Goal: Task Accomplishment & Management: Manage account settings

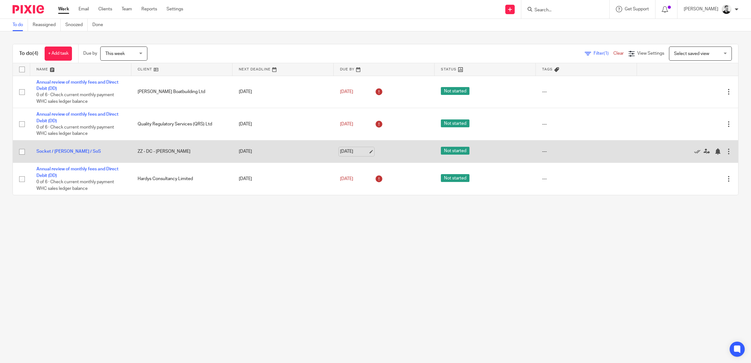
click at [346, 152] on link "[DATE]" at bounding box center [354, 151] width 28 height 7
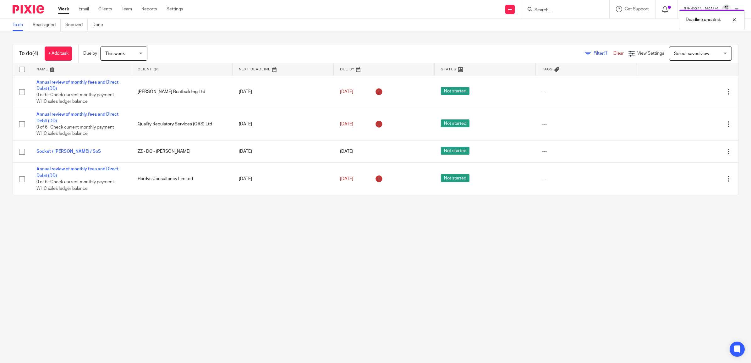
click at [135, 58] on span "This week" at bounding box center [121, 53] width 33 height 13
click at [124, 116] on span "This month" at bounding box center [117, 118] width 22 height 4
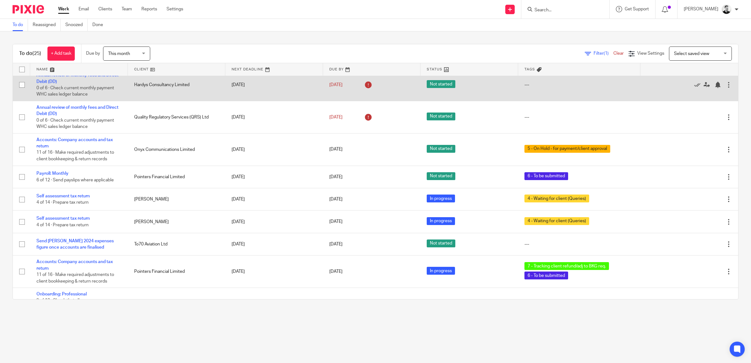
scroll to position [79, 0]
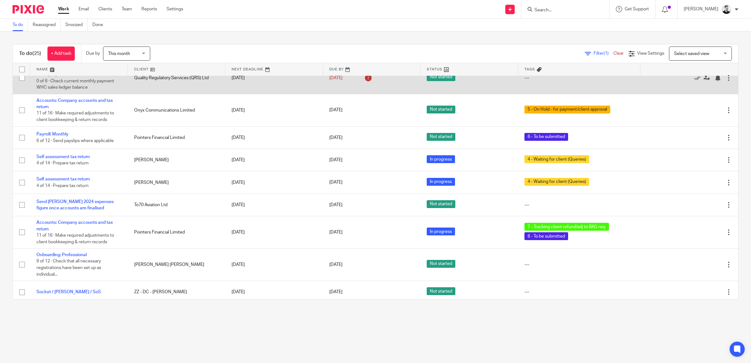
drag, startPoint x: 91, startPoint y: 101, endPoint x: 97, endPoint y: 87, distance: 15.2
click at [91, 101] on link "Accounts: Company accounts and tax return" at bounding box center [74, 103] width 76 height 11
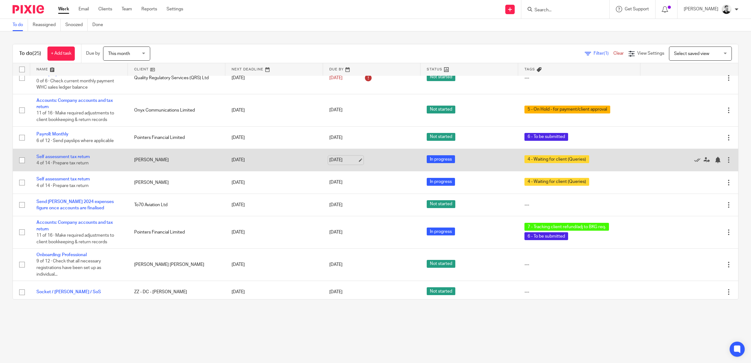
click at [341, 159] on link "[DATE]" at bounding box center [344, 160] width 28 height 7
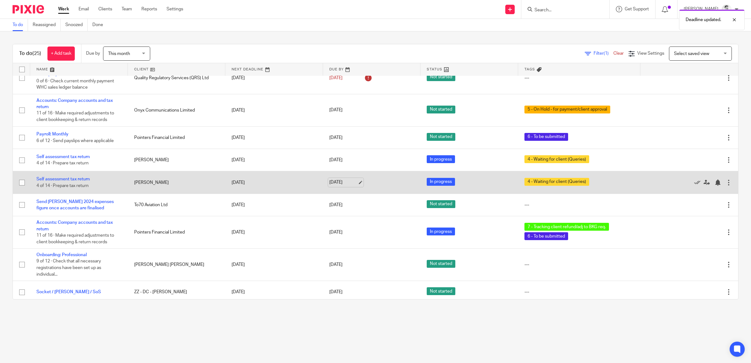
click at [334, 182] on link "[DATE]" at bounding box center [344, 182] width 28 height 7
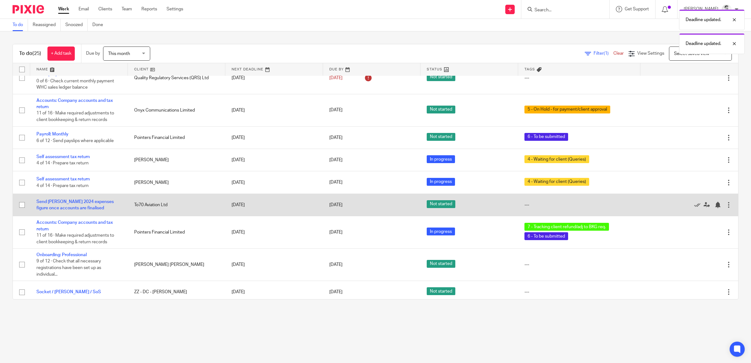
scroll to position [118, 0]
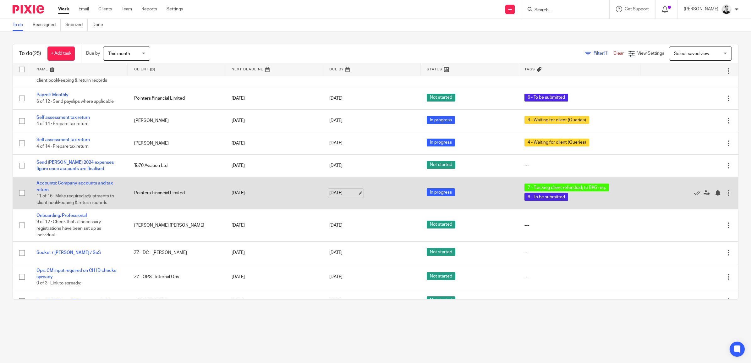
click at [330, 194] on link "[DATE]" at bounding box center [344, 193] width 28 height 7
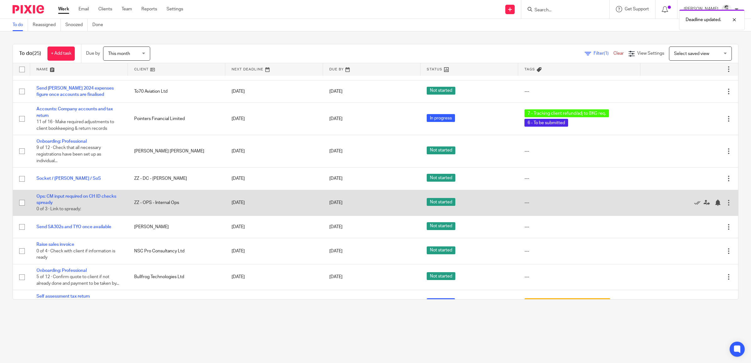
scroll to position [197, 0]
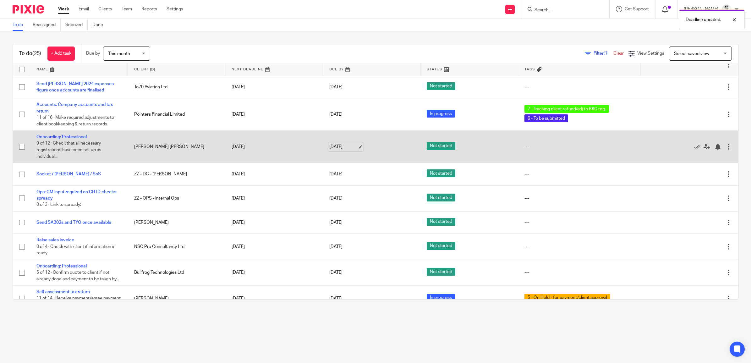
click at [340, 147] on link "[DATE]" at bounding box center [344, 147] width 28 height 7
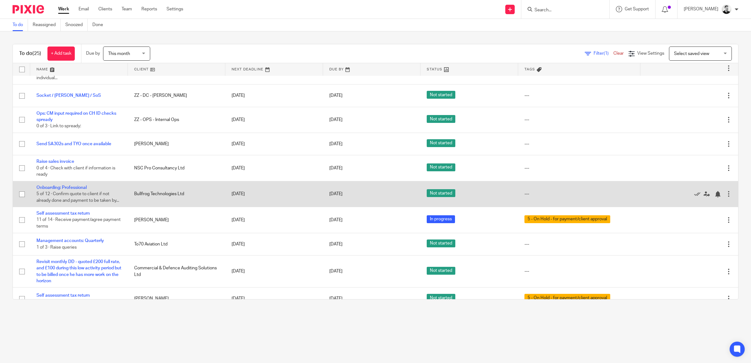
scroll to position [314, 0]
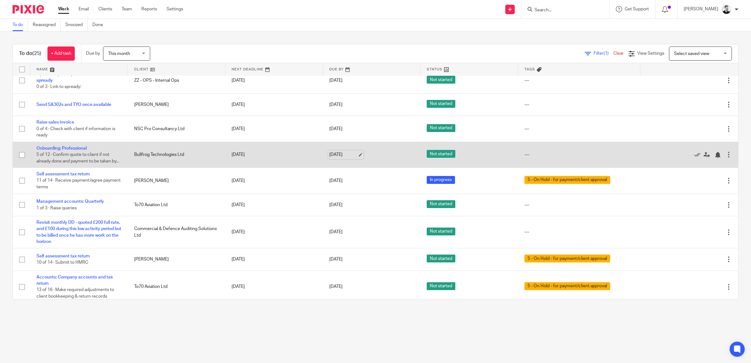
click at [338, 157] on link "29 Sep 2025" at bounding box center [344, 155] width 28 height 7
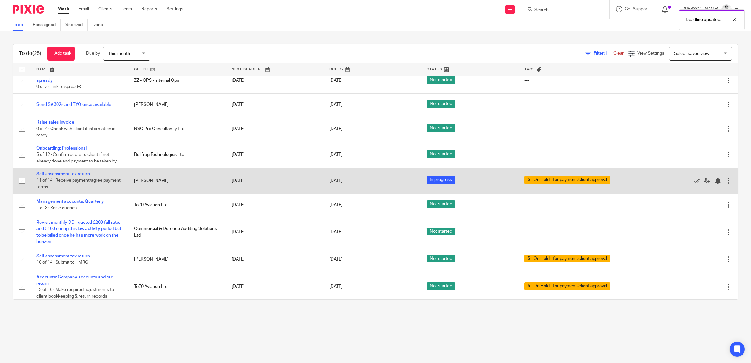
click at [61, 176] on link "Self assessment tax return" at bounding box center [62, 174] width 53 height 4
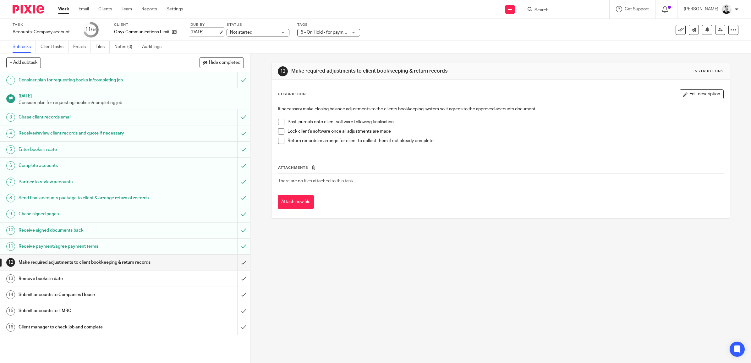
click at [204, 34] on link "[DATE]" at bounding box center [205, 32] width 28 height 7
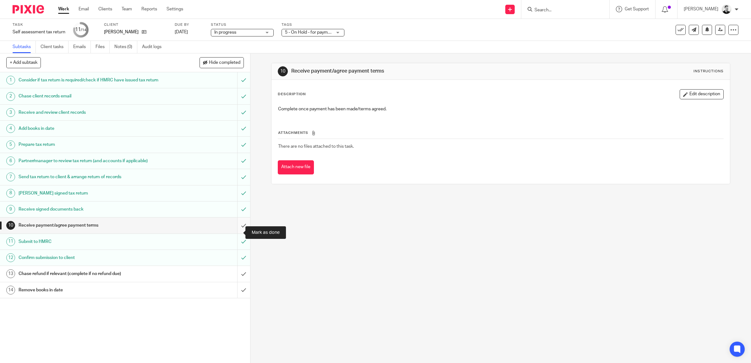
click at [234, 233] on input "submit" at bounding box center [125, 226] width 250 height 16
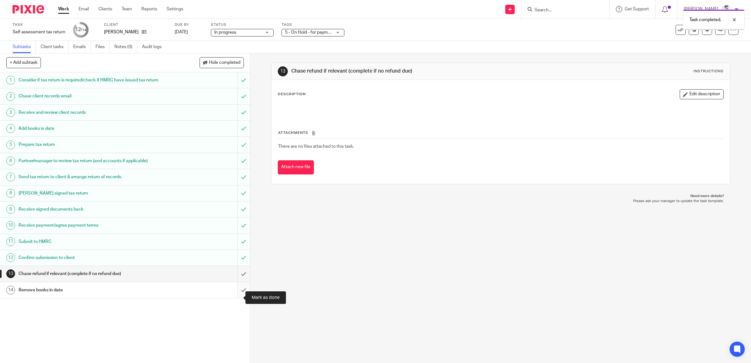
click at [235, 297] on input "submit" at bounding box center [125, 290] width 250 height 16
click at [191, 35] on link "[DATE]" at bounding box center [189, 32] width 28 height 7
click at [147, 31] on icon at bounding box center [144, 32] width 5 height 5
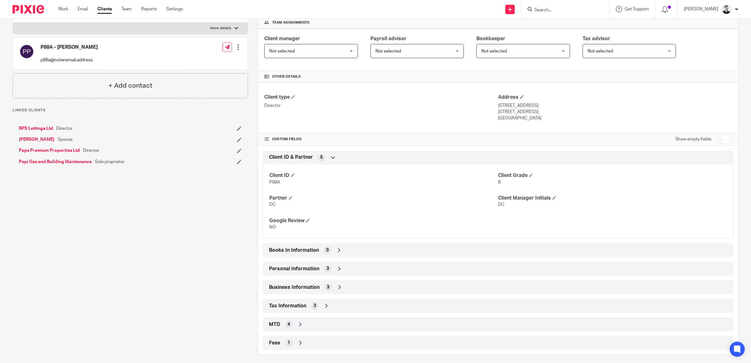
scroll to position [101, 0]
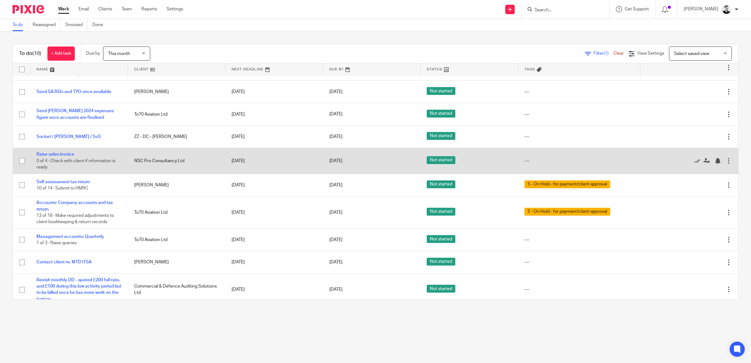
scroll to position [157, 0]
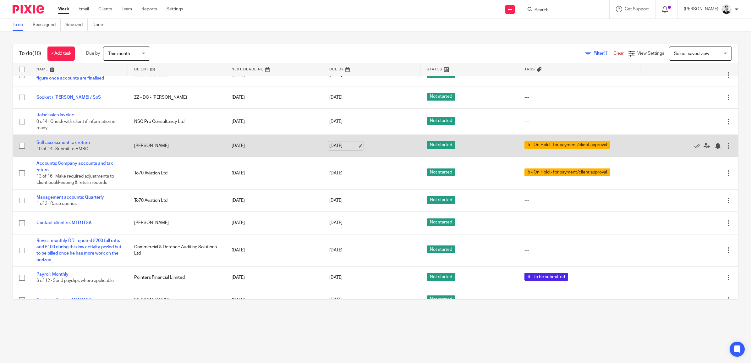
click at [330, 146] on link "29 Sep 2025" at bounding box center [344, 146] width 28 height 7
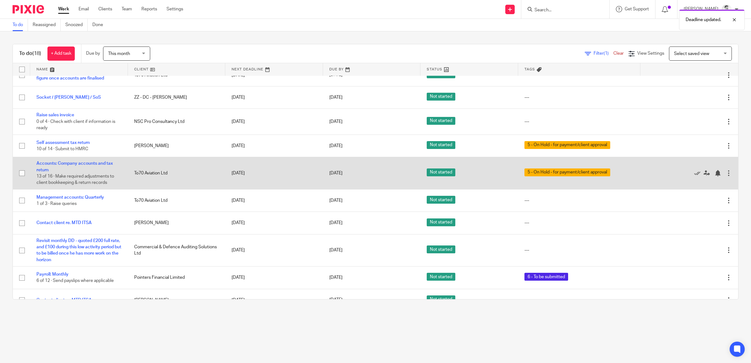
scroll to position [197, 0]
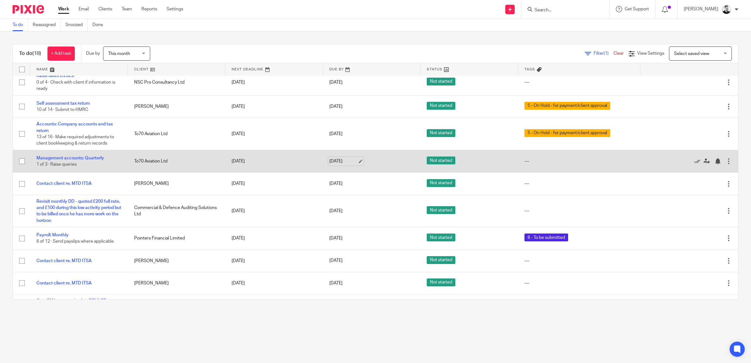
click at [345, 159] on link "[DATE]" at bounding box center [344, 161] width 28 height 7
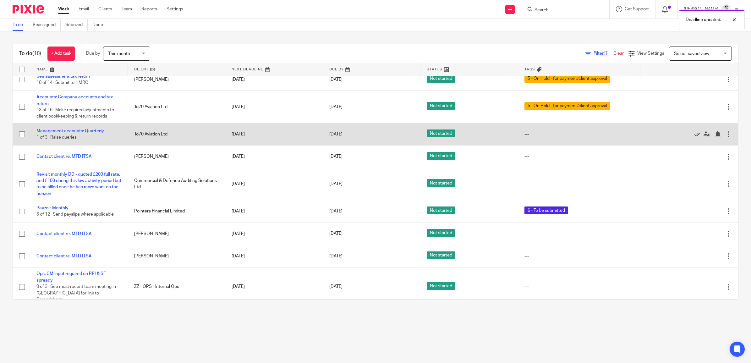
scroll to position [236, 0]
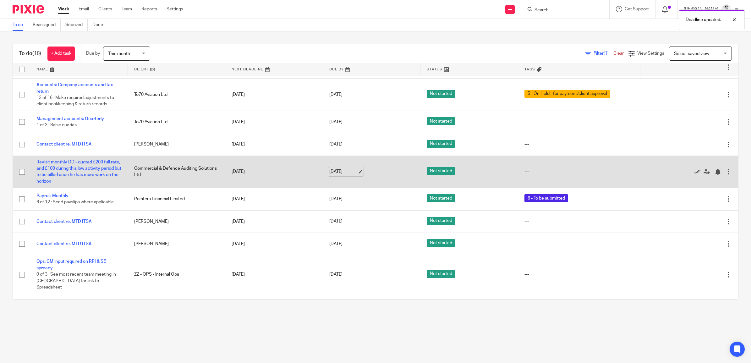
click at [333, 173] on link "[DATE]" at bounding box center [344, 172] width 28 height 7
click at [343, 172] on link "[DATE]" at bounding box center [344, 172] width 28 height 7
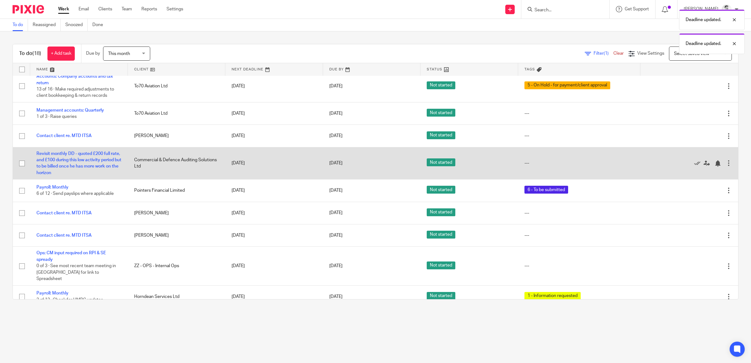
scroll to position [246, 0]
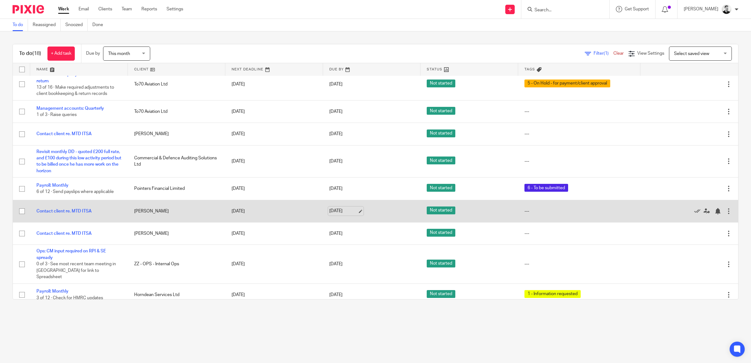
click at [330, 214] on link "[DATE]" at bounding box center [344, 211] width 28 height 7
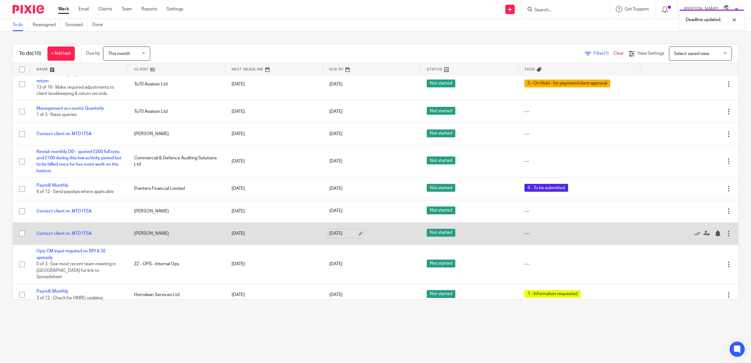
click at [334, 233] on link "[DATE]" at bounding box center [344, 233] width 28 height 7
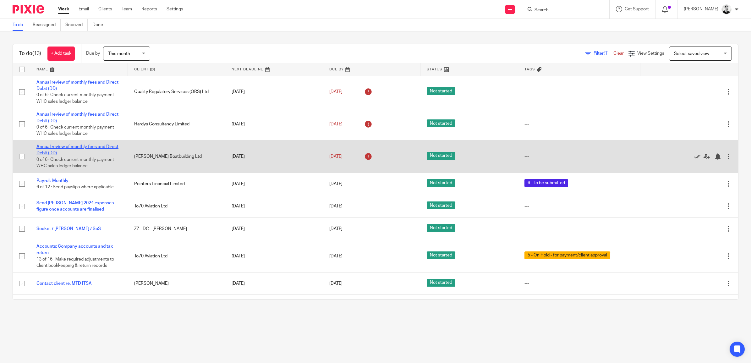
click at [95, 146] on link "Annual review of monthly fees and Direct Debit (DD)" at bounding box center [77, 150] width 82 height 11
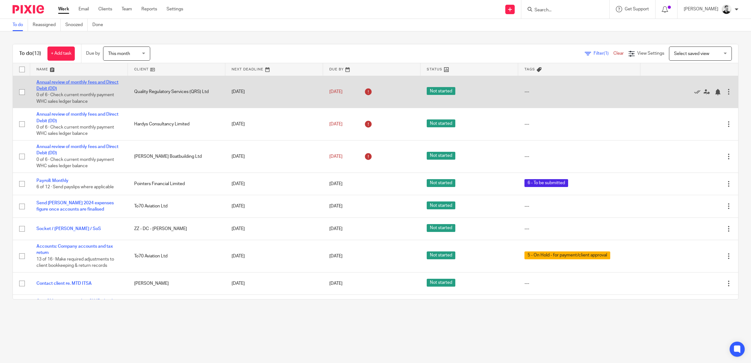
click at [75, 83] on link "Annual review of monthly fees and Direct Debit (DD)" at bounding box center [77, 85] width 82 height 11
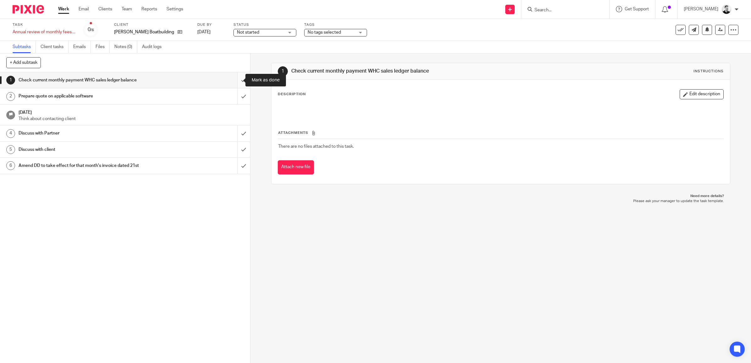
drag, startPoint x: 0, startPoint y: 0, endPoint x: 234, endPoint y: 80, distance: 247.4
click at [234, 80] on input "submit" at bounding box center [125, 80] width 250 height 16
click at [236, 93] on input "submit" at bounding box center [125, 96] width 250 height 16
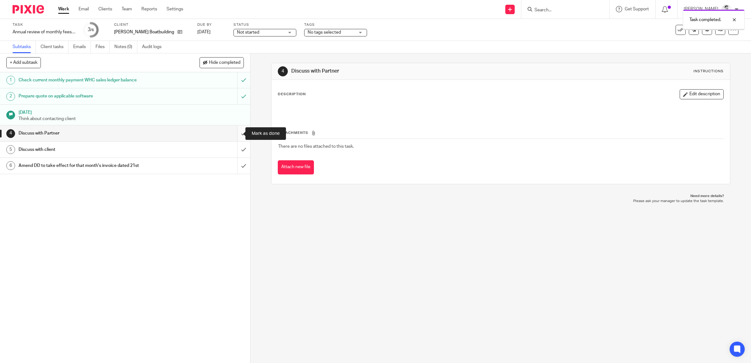
click at [233, 135] on input "submit" at bounding box center [125, 133] width 250 height 16
click at [235, 151] on input "submit" at bounding box center [125, 150] width 250 height 16
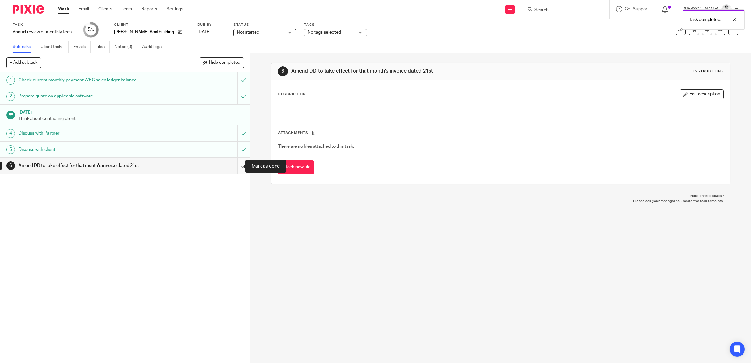
click at [235, 164] on input "submit" at bounding box center [125, 166] width 250 height 16
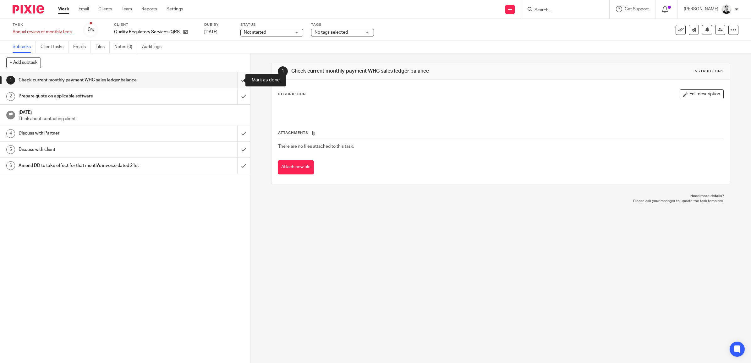
click at [237, 80] on input "submit" at bounding box center [125, 80] width 250 height 16
click at [235, 97] on input "submit" at bounding box center [125, 96] width 250 height 16
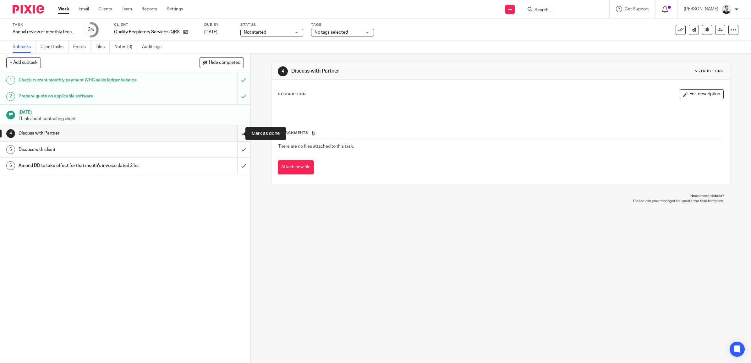
click at [237, 134] on input "submit" at bounding box center [125, 133] width 250 height 16
click at [223, 32] on link "[DATE]" at bounding box center [218, 32] width 28 height 7
drag, startPoint x: 219, startPoint y: 30, endPoint x: 226, endPoint y: 35, distance: 8.8
click at [219, 30] on link "[DATE]" at bounding box center [218, 32] width 28 height 7
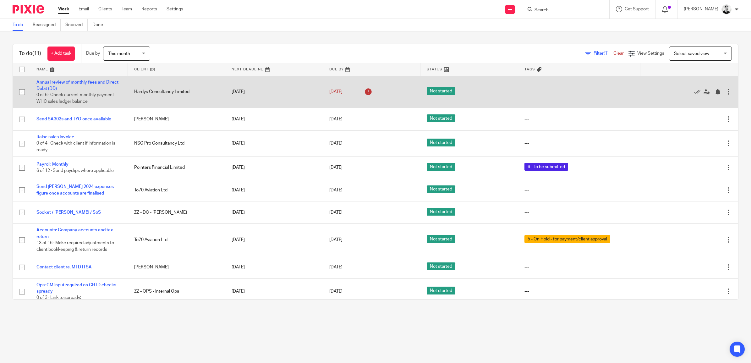
click at [78, 85] on td "Annual review of monthly fees and Direct Debit (DD) 0 of 6 · Check current mont…" at bounding box center [79, 92] width 98 height 32
click at [76, 84] on link "Annual review of monthly fees and Direct Debit (DD)" at bounding box center [77, 85] width 82 height 11
click at [72, 82] on link "Annual review of monthly fees and Direct Debit (DD)" at bounding box center [77, 85] width 82 height 11
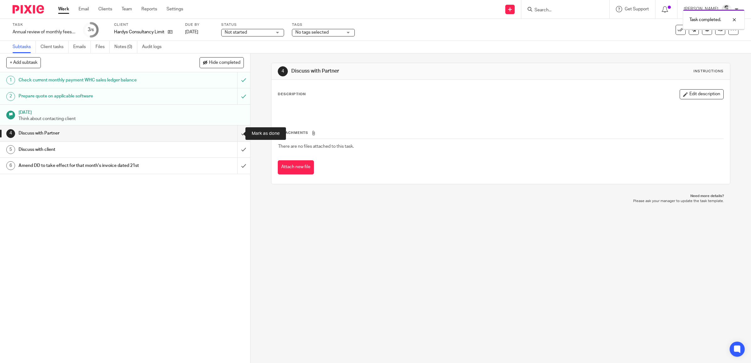
click at [235, 135] on input "submit" at bounding box center [125, 133] width 250 height 16
click at [238, 167] on input "submit" at bounding box center [125, 166] width 250 height 16
click at [544, 8] on input "Search" at bounding box center [562, 11] width 57 height 6
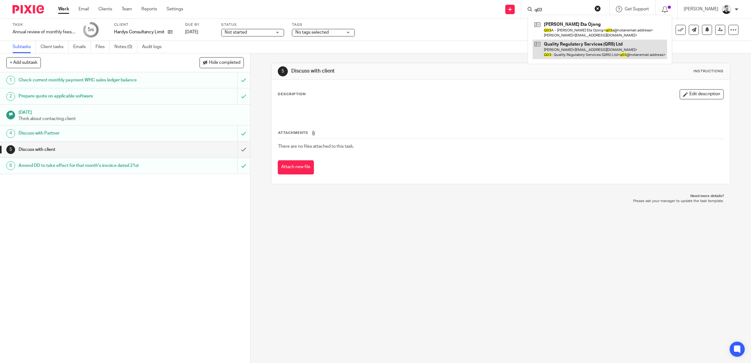
type input "q03"
click at [585, 43] on link at bounding box center [600, 49] width 135 height 19
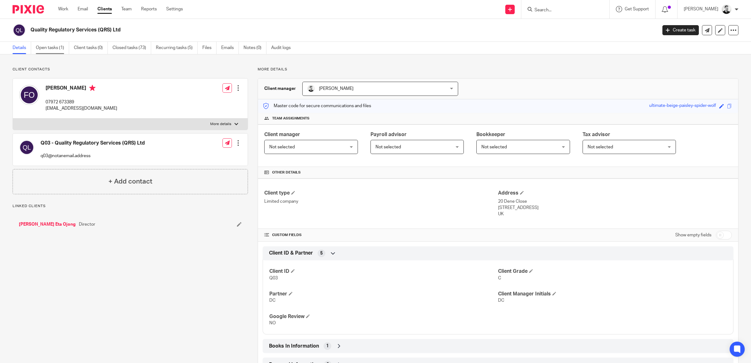
click at [49, 51] on link "Open tasks (1)" at bounding box center [52, 48] width 33 height 12
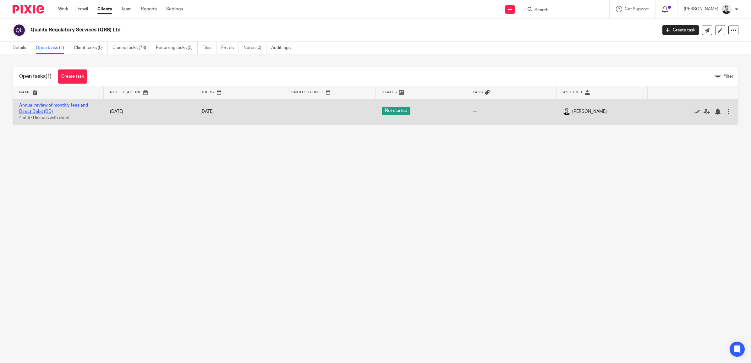
click at [46, 105] on link "Annual review of monthly fees and Direct Debit (DD)" at bounding box center [53, 108] width 69 height 11
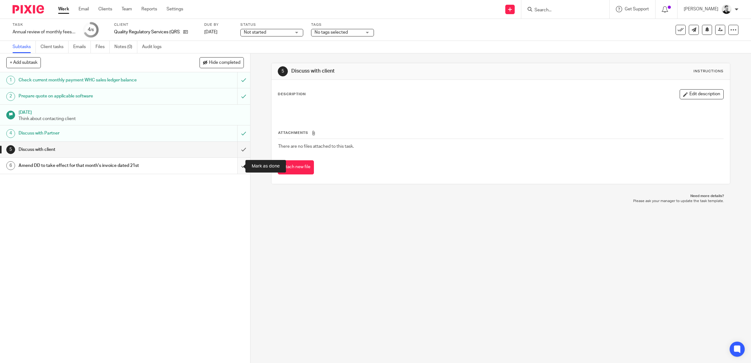
click at [237, 165] on input "submit" at bounding box center [125, 166] width 250 height 16
click at [200, 36] on link "[DATE]" at bounding box center [199, 32] width 28 height 7
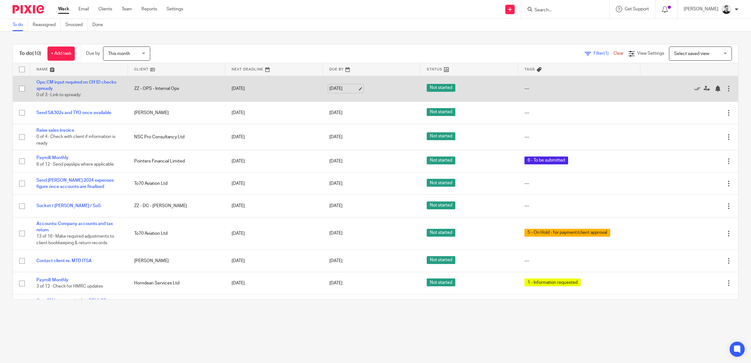
click at [338, 90] on link "[DATE]" at bounding box center [344, 89] width 28 height 7
